Goal: Transaction & Acquisition: Purchase product/service

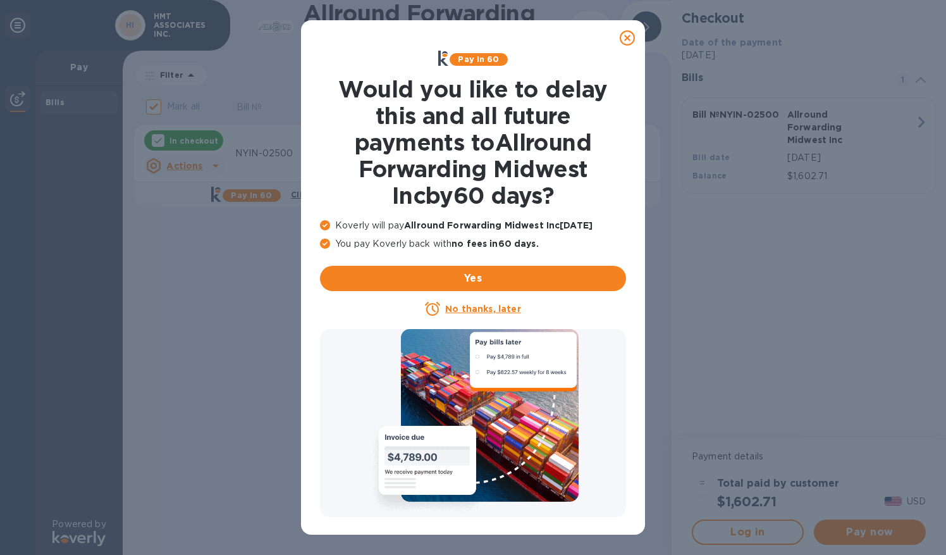
click at [627, 33] on icon at bounding box center [627, 37] width 15 height 15
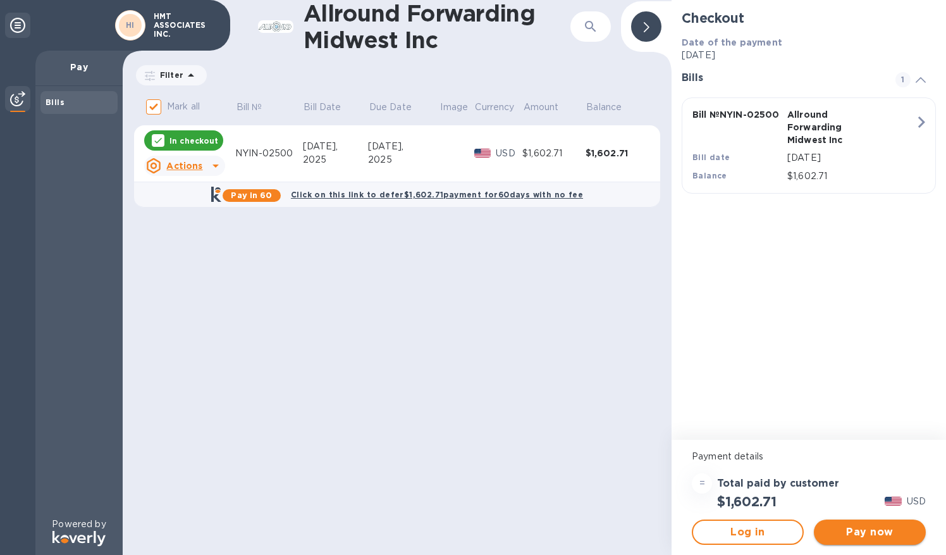
click at [896, 527] on span "Pay now" at bounding box center [870, 531] width 92 height 15
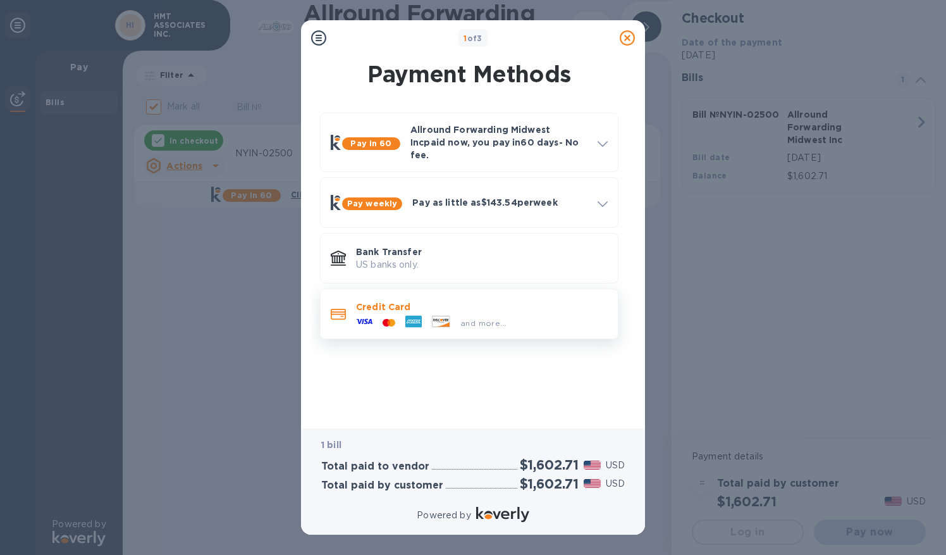
click at [369, 313] on icon at bounding box center [364, 321] width 16 height 16
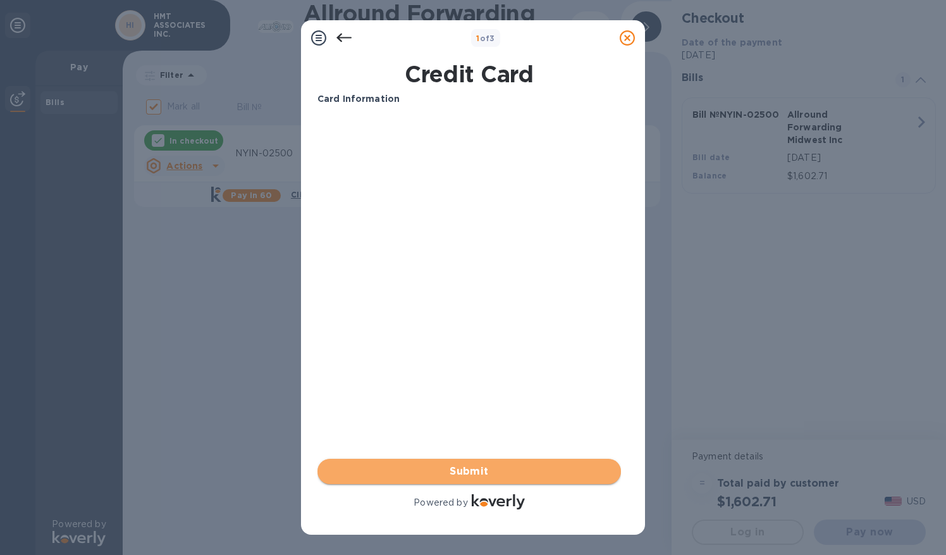
click at [421, 476] on span "Submit" at bounding box center [469, 471] width 283 height 15
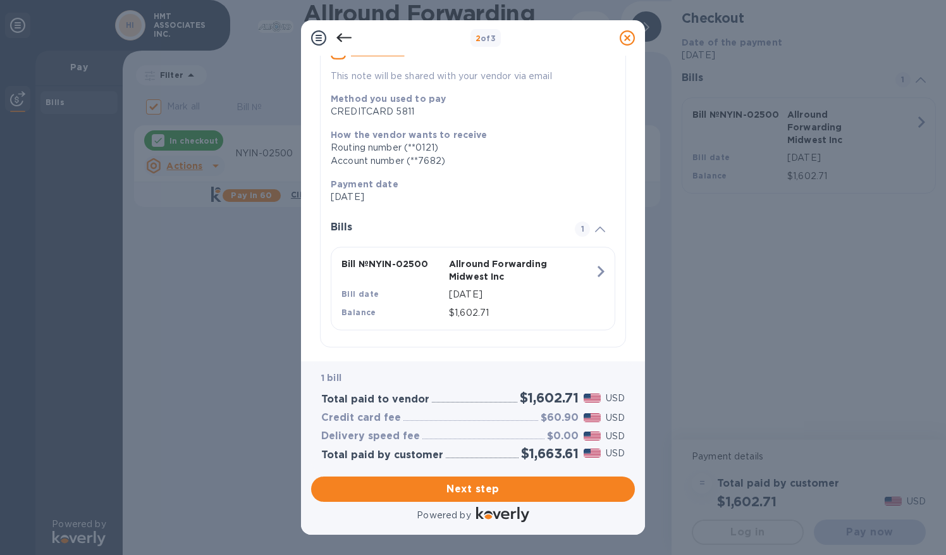
scroll to position [147, 0]
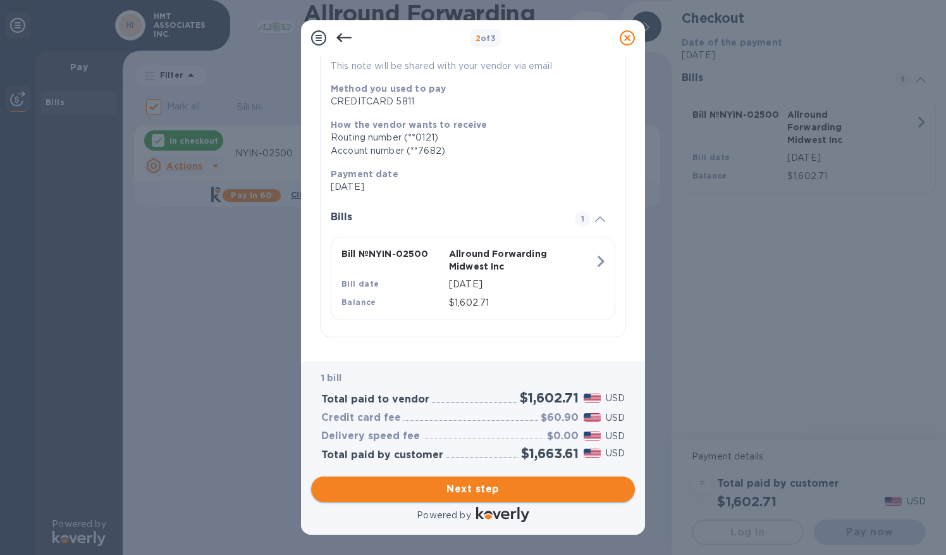
click at [498, 491] on span "Next step" at bounding box center [473, 488] width 304 height 15
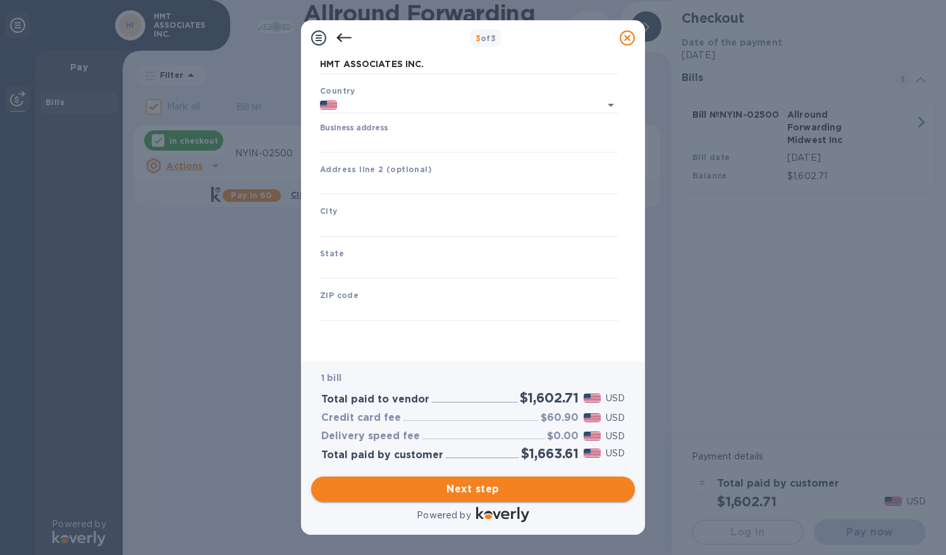
type input "United States"
click at [508, 489] on span "Next step" at bounding box center [473, 488] width 304 height 15
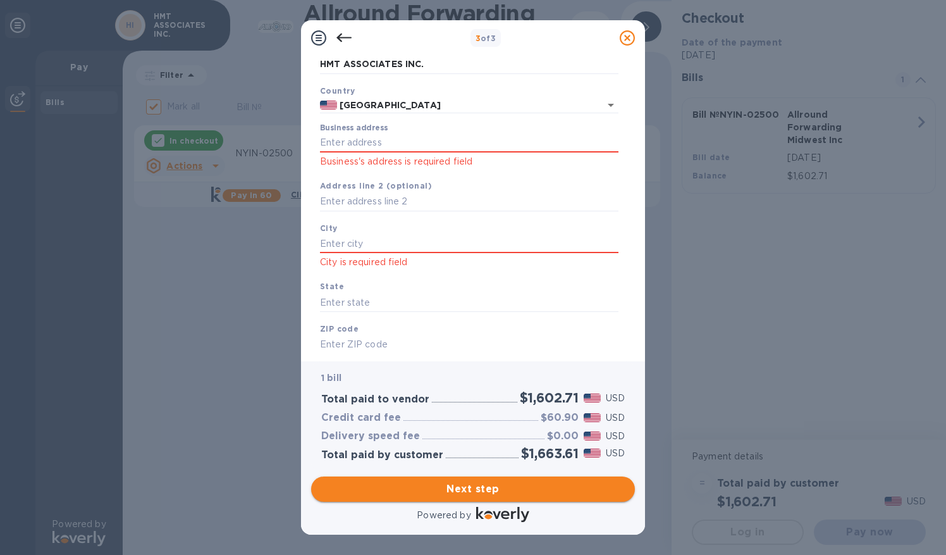
scroll to position [114, 0]
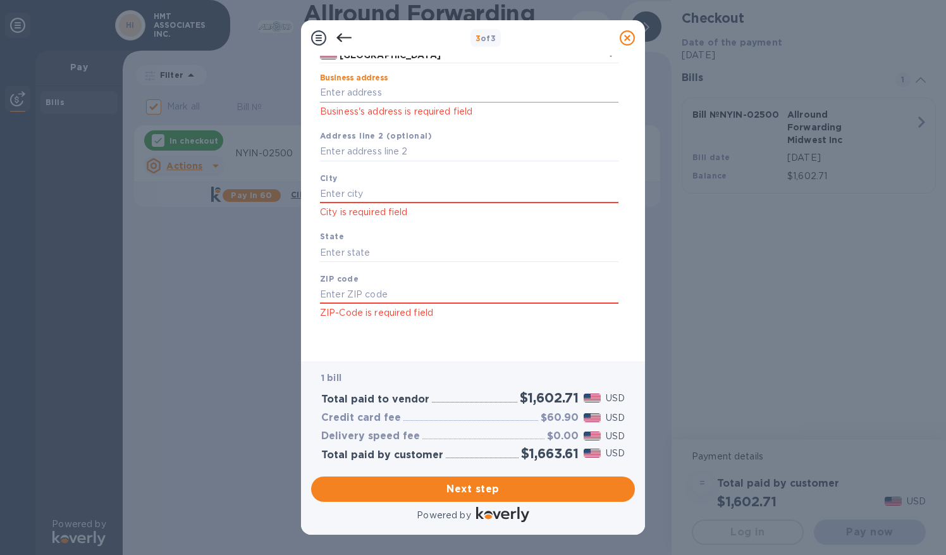
click at [376, 96] on input "Business address" at bounding box center [469, 92] width 299 height 19
type input "335 Treeworth Boulevard"
type input "Cleveland"
type input "OH"
type input "44147"
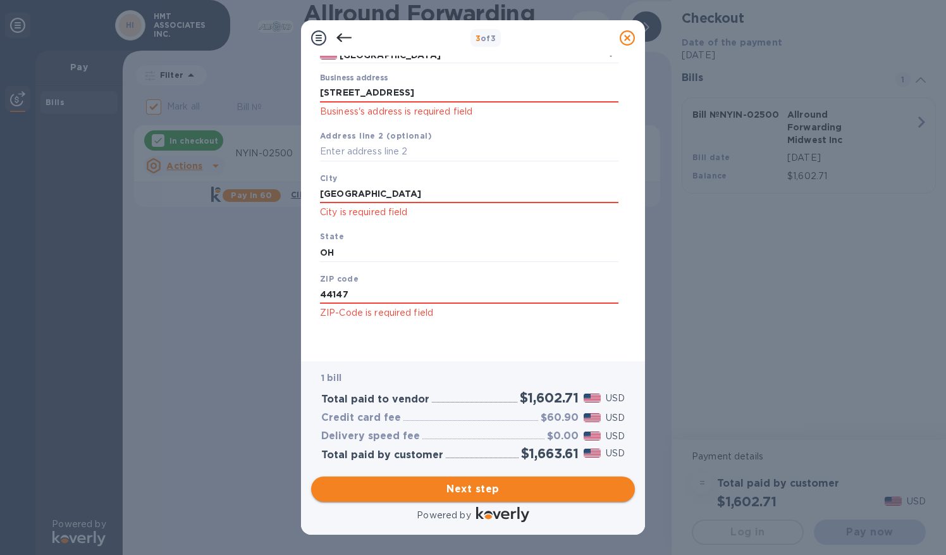
click at [476, 487] on span "Next step" at bounding box center [473, 488] width 304 height 15
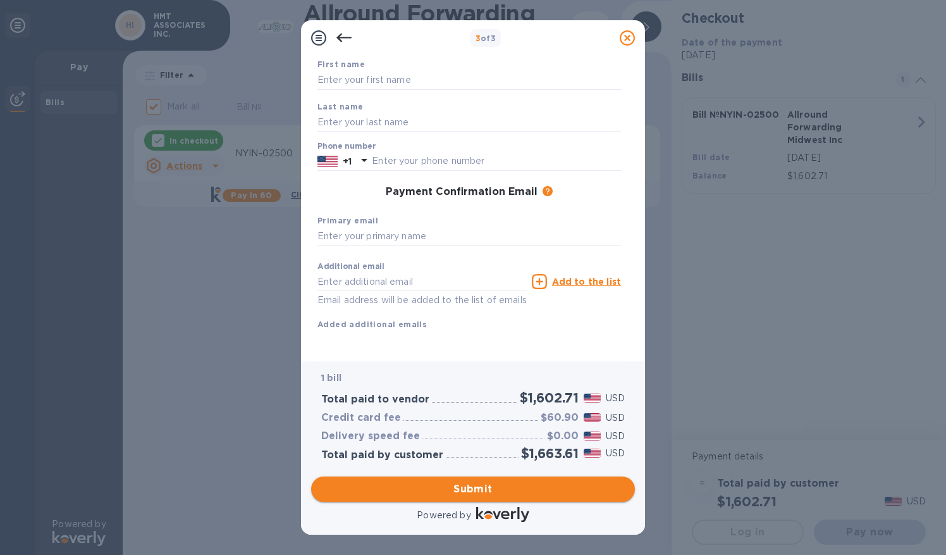
scroll to position [94, 0]
click at [401, 152] on input "text" at bounding box center [496, 161] width 249 height 19
type input "4402271375"
type input "Lindsay"
type input "Krumheuer"
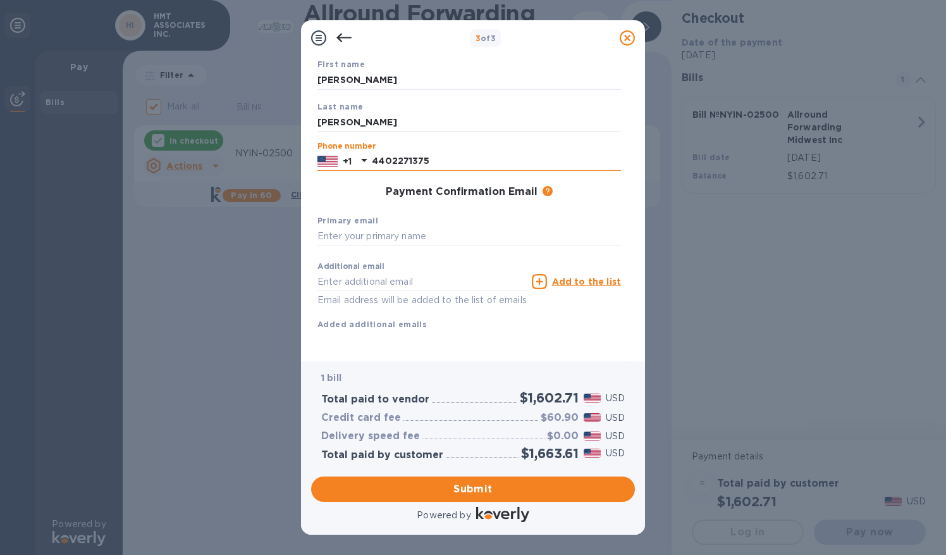
type input "lindsaywamble@gmail.com"
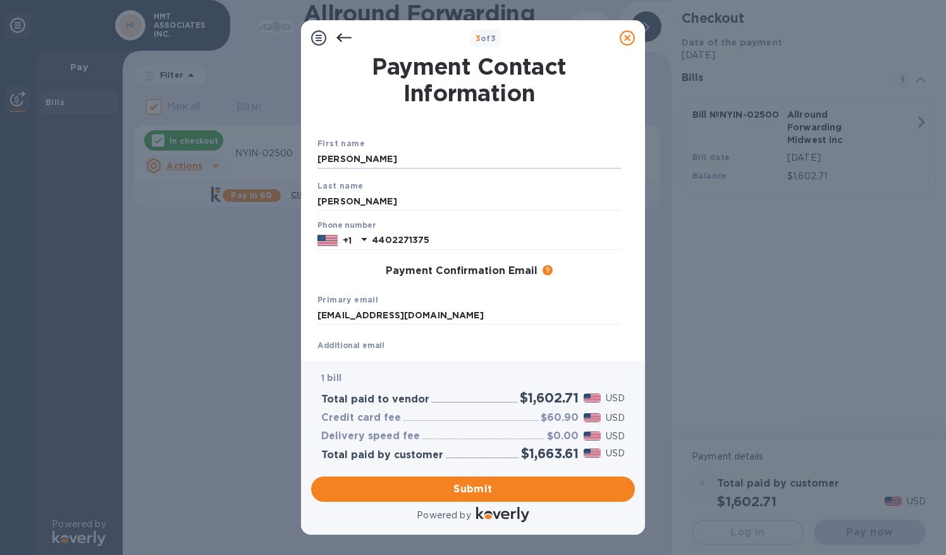
drag, startPoint x: 395, startPoint y: 162, endPoint x: 98, endPoint y: 112, distance: 300.8
click at [103, 113] on div "3 of 3 Payment Contact Information First name Lindsay Last name Krumheuer Phone…" at bounding box center [473, 277] width 946 height 555
type input "Brittany"
type input "Gorske"
drag, startPoint x: 367, startPoint y: 159, endPoint x: 234, endPoint y: 158, distance: 132.8
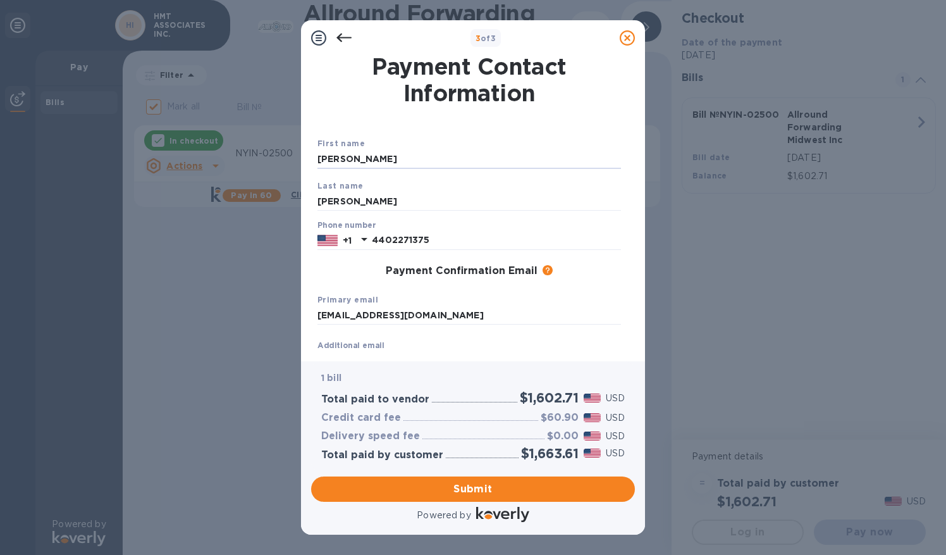
click at [247, 153] on div "3 of 3 Payment Contact Information First name Brittany Last name Gorske Phone n…" at bounding box center [473, 277] width 946 height 555
type input "Lindsay"
type input "Krumheuer"
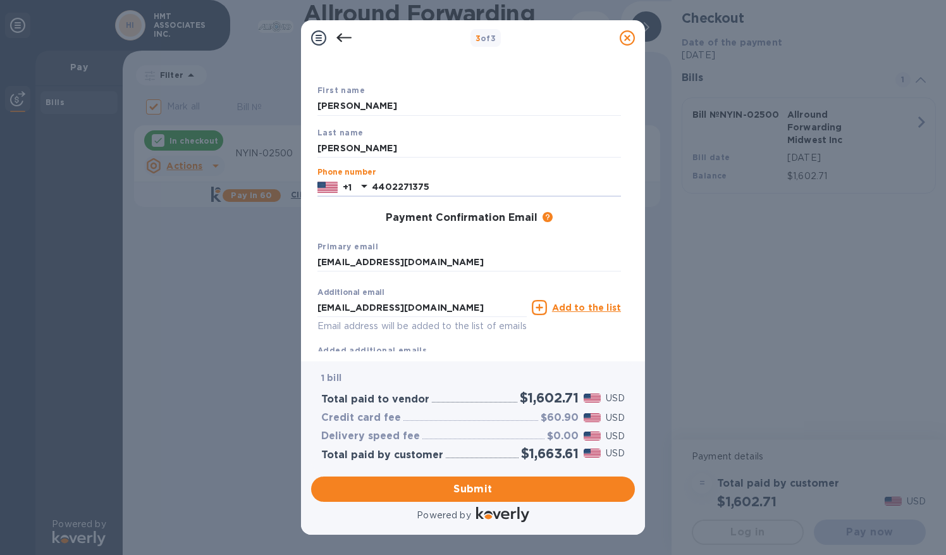
scroll to position [63, 0]
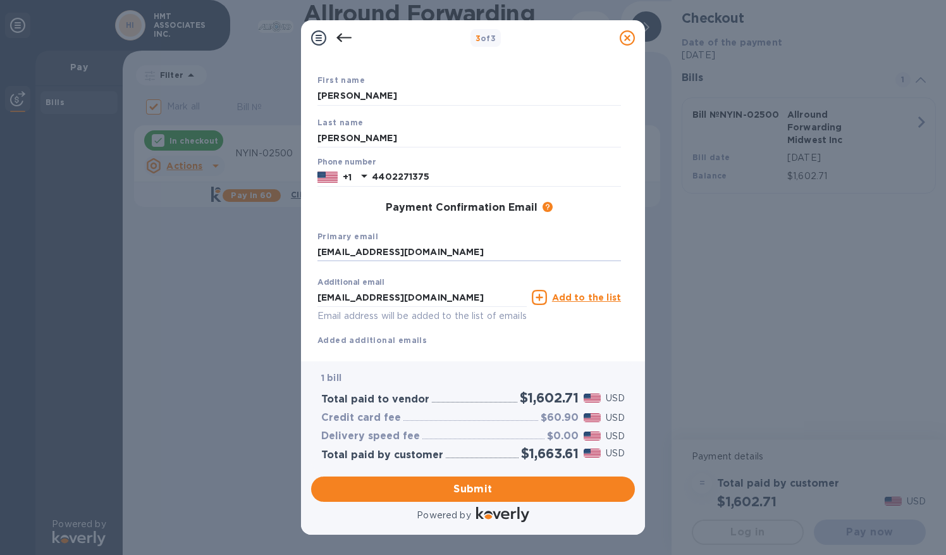
drag, startPoint x: 466, startPoint y: 250, endPoint x: 123, endPoint y: 240, distance: 343.6
click at [123, 240] on div "3 of 3 Payment Contact Information First name Lindsay Last name Krumheuer Phone…" at bounding box center [473, 277] width 946 height 555
type input "w"
type input "lindsaykrumheuer@hmtassociates.com"
type input "l"
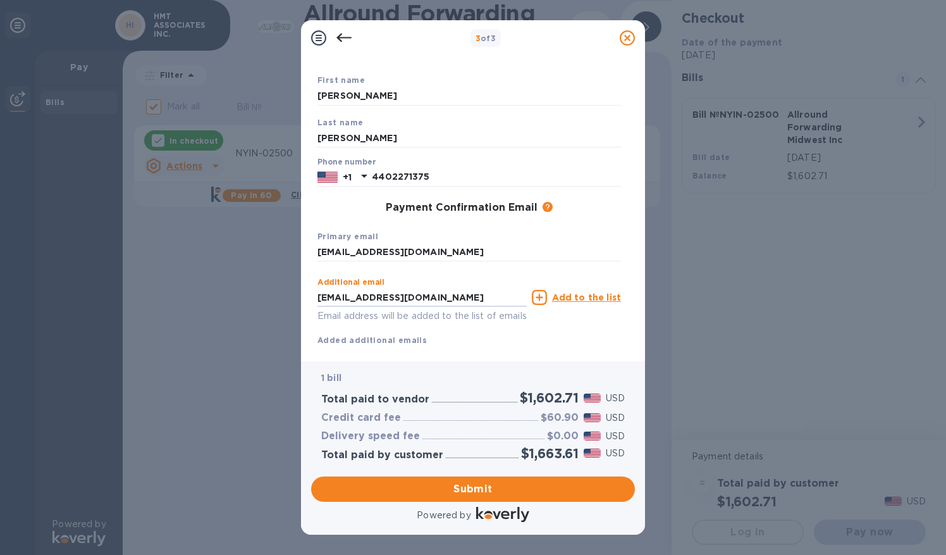
scroll to position [94, 0]
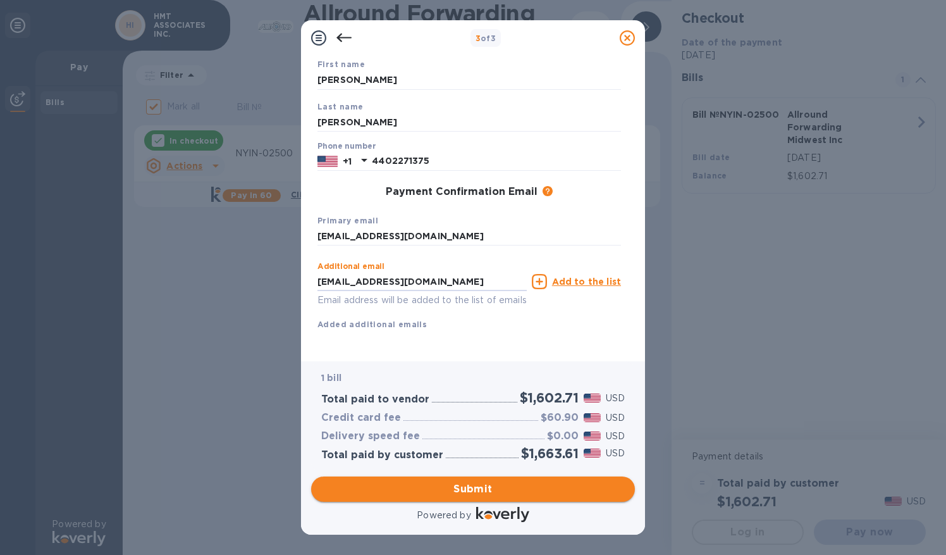
type input "brittanygorske@hmtassociates.com"
click at [512, 483] on span "Submit" at bounding box center [473, 488] width 304 height 15
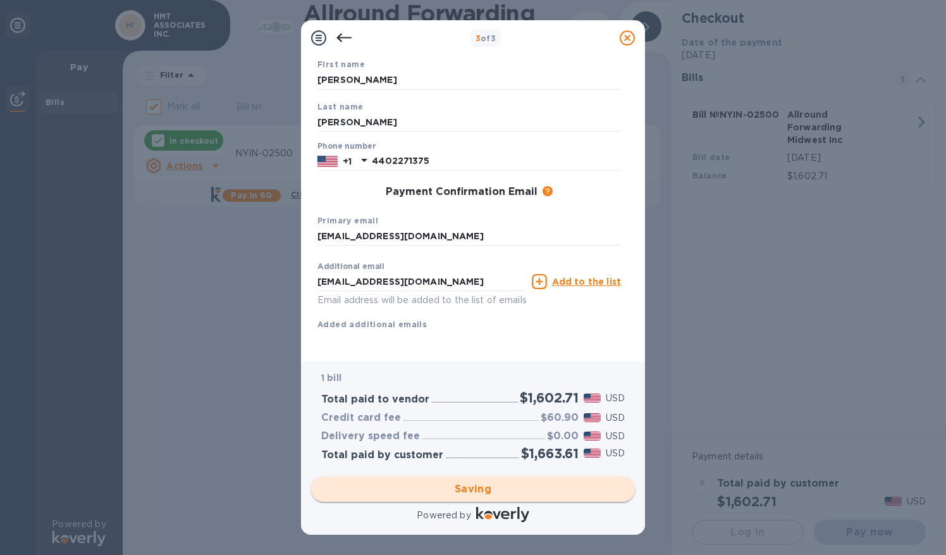
checkbox input "false"
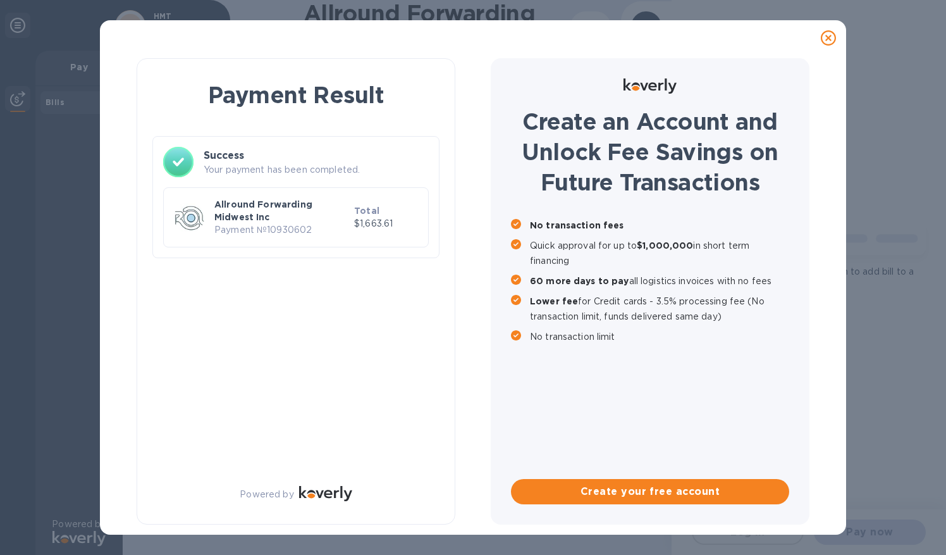
scroll to position [0, 0]
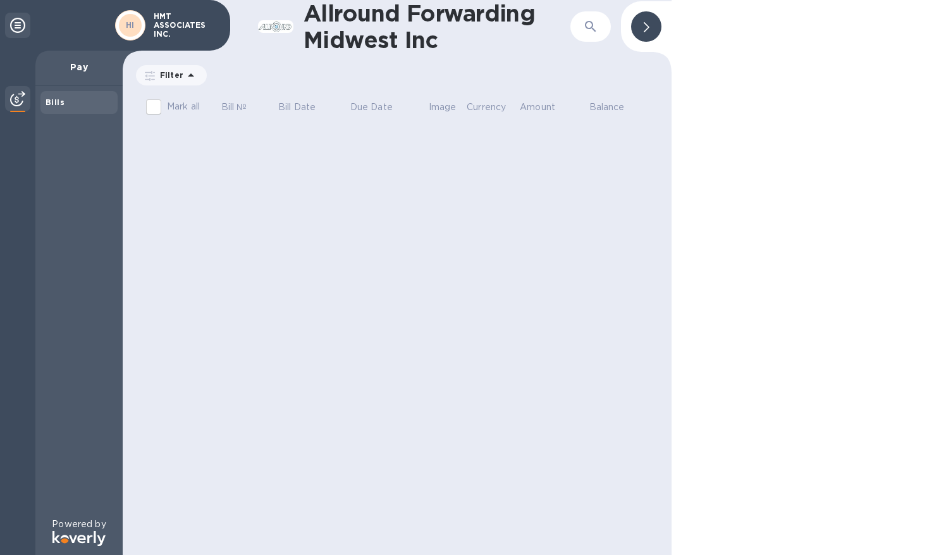
click at [51, 105] on b "Bills" at bounding box center [55, 101] width 19 height 9
click at [188, 73] on icon at bounding box center [191, 74] width 6 height 3
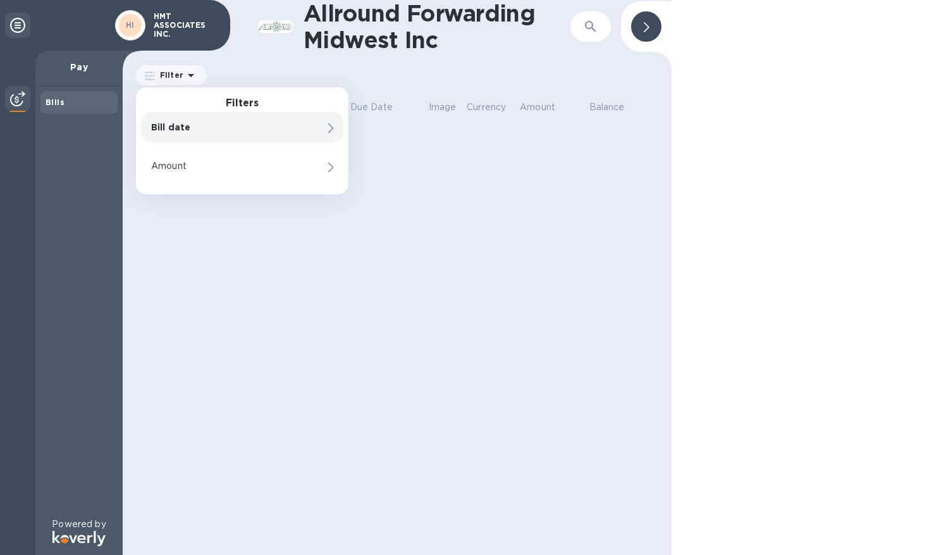
click at [600, 299] on div "Allround Forwarding Midwest Inc ​ Filter Filters Bill date Amount Amount Mark a…" at bounding box center [397, 277] width 549 height 555
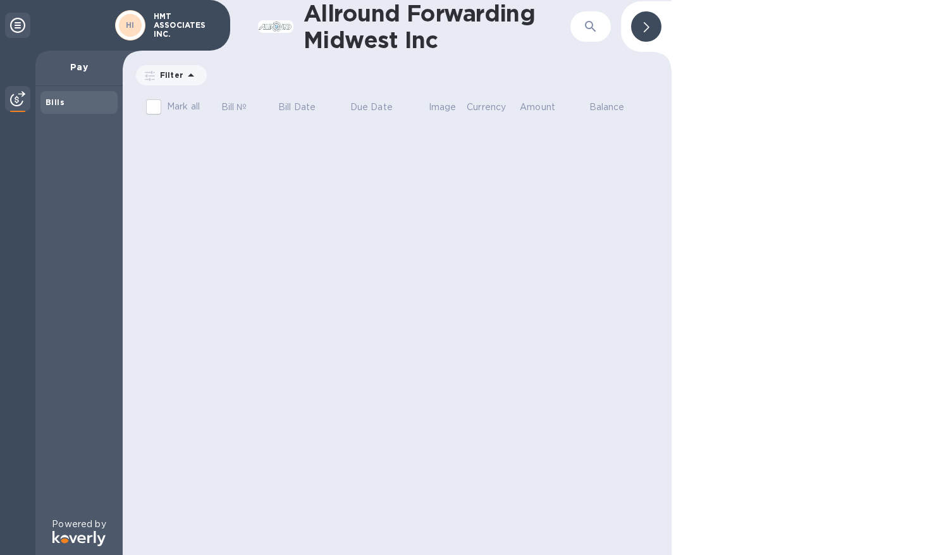
click at [644, 26] on icon at bounding box center [647, 27] width 6 height 10
